Goal: Find specific page/section: Find specific page/section

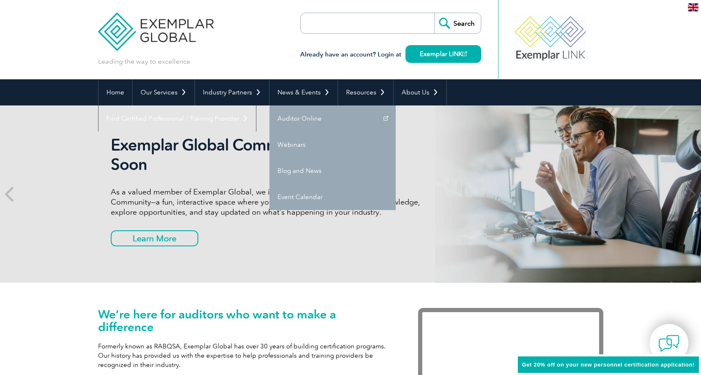
click at [296, 195] on link "Event Calendar" at bounding box center [333, 197] width 126 height 26
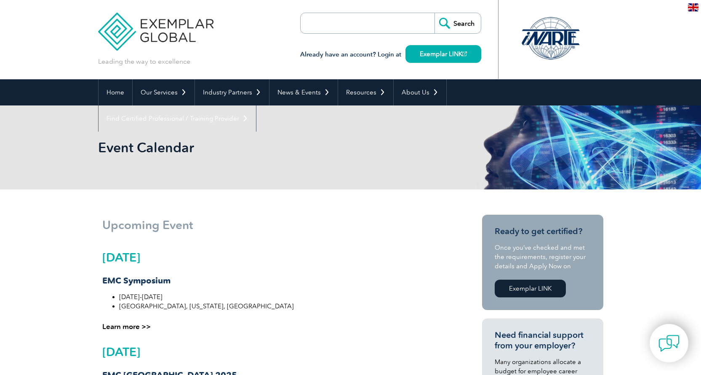
click at [329, 27] on input "search" at bounding box center [349, 23] width 88 height 20
type input "22718"
click at [435, 13] on input "Search" at bounding box center [458, 23] width 46 height 20
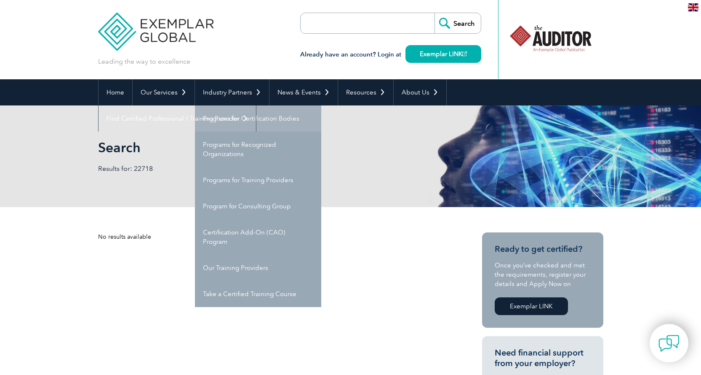
click at [274, 119] on link "Programs for Certification Bodies" at bounding box center [258, 118] width 126 height 26
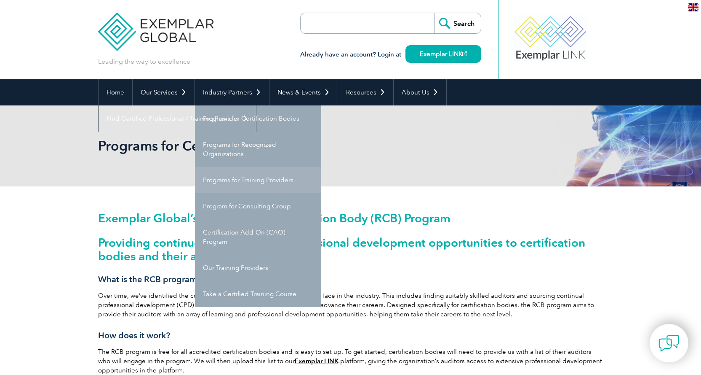
click at [227, 187] on link "Programs for Training Providers" at bounding box center [258, 180] width 126 height 26
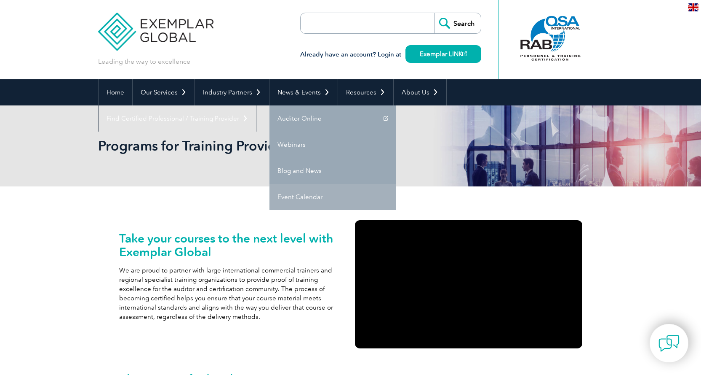
click at [321, 201] on link "Event Calendar" at bounding box center [333, 197] width 126 height 26
